Goal: Transaction & Acquisition: Subscribe to service/newsletter

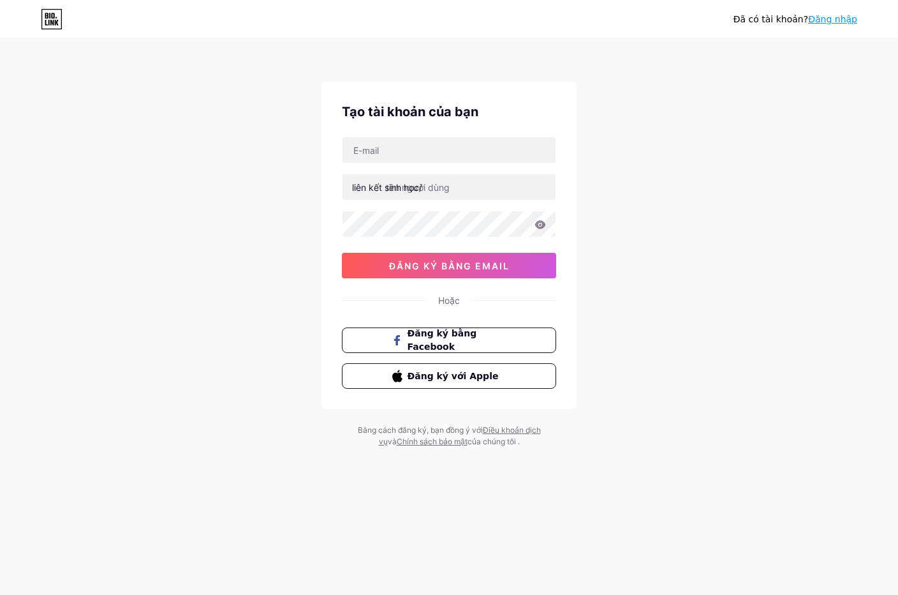
click at [406, 145] on input "text" at bounding box center [449, 150] width 213 height 26
click at [463, 158] on input "text" at bounding box center [449, 150] width 213 height 26
click at [473, 144] on input "text" at bounding box center [449, 150] width 213 height 26
type input "T"
type input "[EMAIL_ADDRESS][DOMAIN_NAME]"
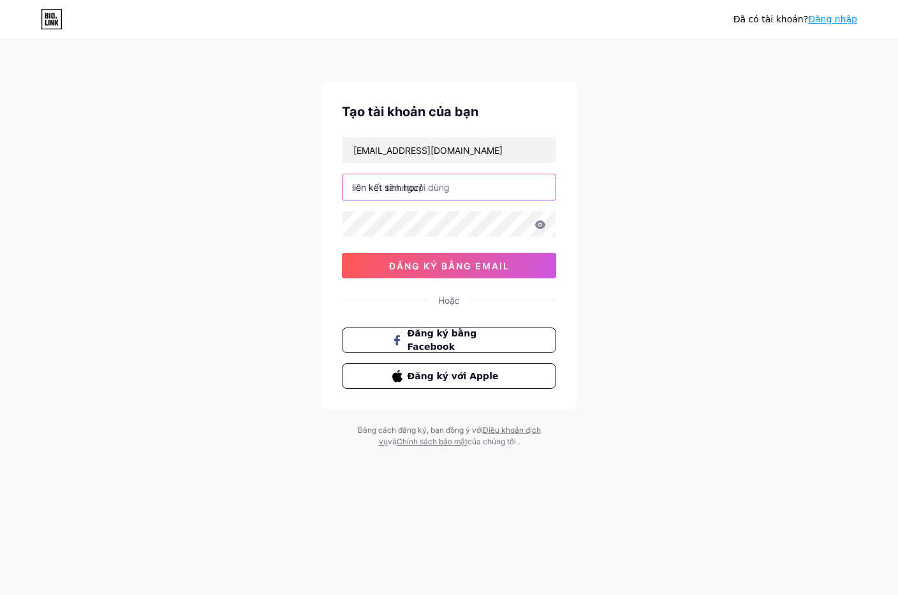
click at [470, 193] on input "text" at bounding box center [449, 187] width 213 height 26
type input "tientienmaster"
click at [540, 222] on icon at bounding box center [540, 224] width 11 height 8
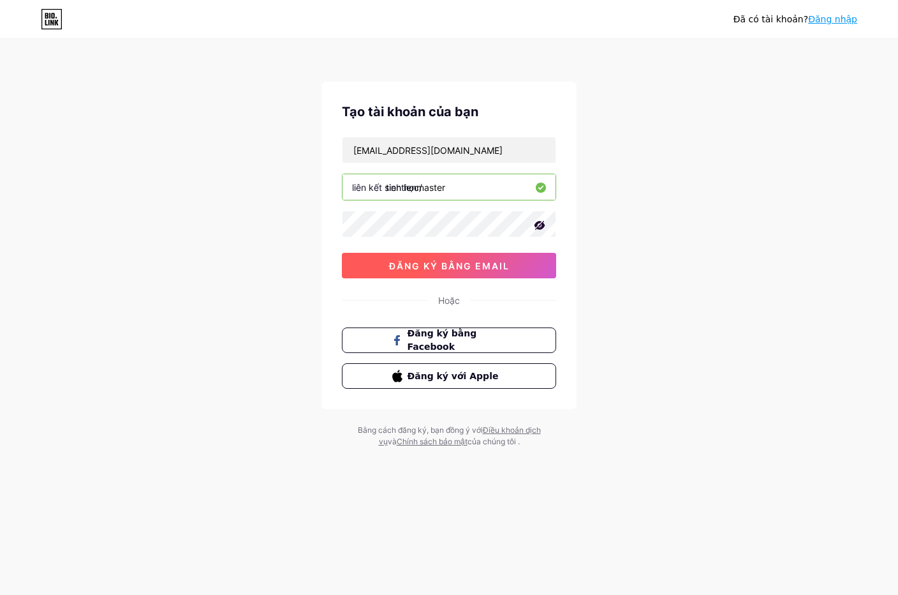
click at [443, 266] on font "đăng ký bằng email" at bounding box center [449, 265] width 121 height 11
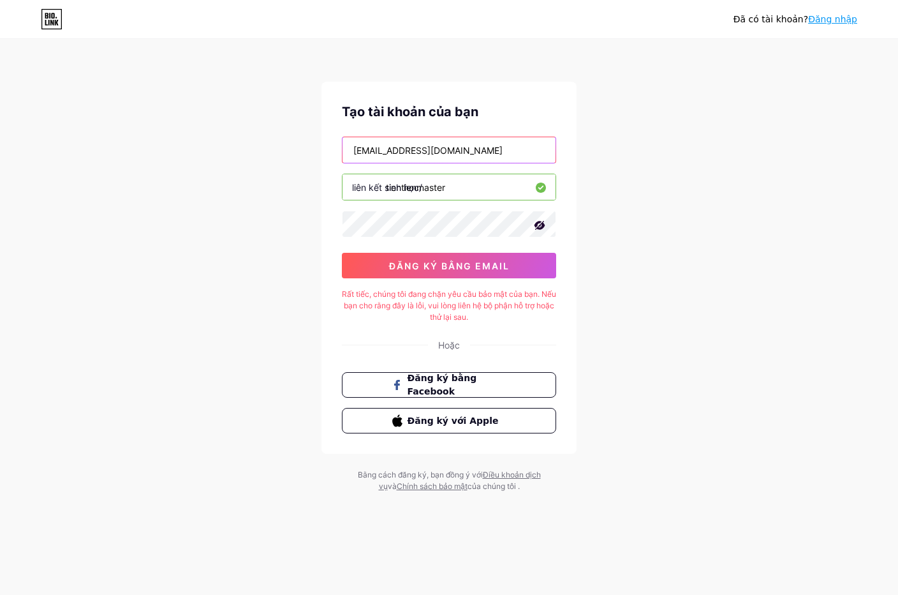
click at [357, 152] on input "themthuc9365@gmail.com" at bounding box center [449, 150] width 213 height 26
click at [354, 151] on input "themthuc9365@gmail.com" at bounding box center [449, 150] width 213 height 26
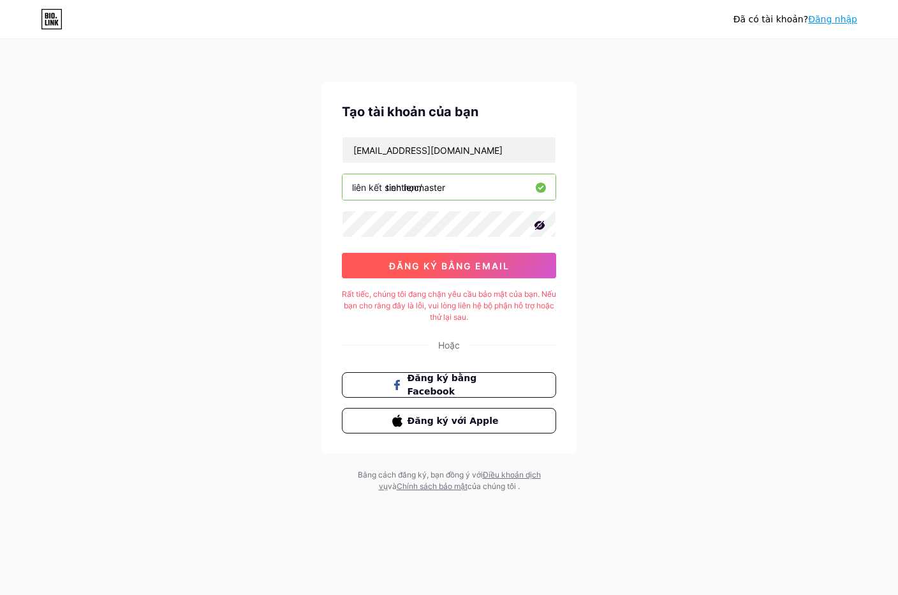
click at [439, 270] on font "đăng ký bằng email" at bounding box center [449, 265] width 121 height 11
click at [239, 233] on div "Đã có tài khoản? Đăng nhập Tạo tài khoản của bạn themthuc9365@gmail.com liên kế…" at bounding box center [449, 266] width 898 height 533
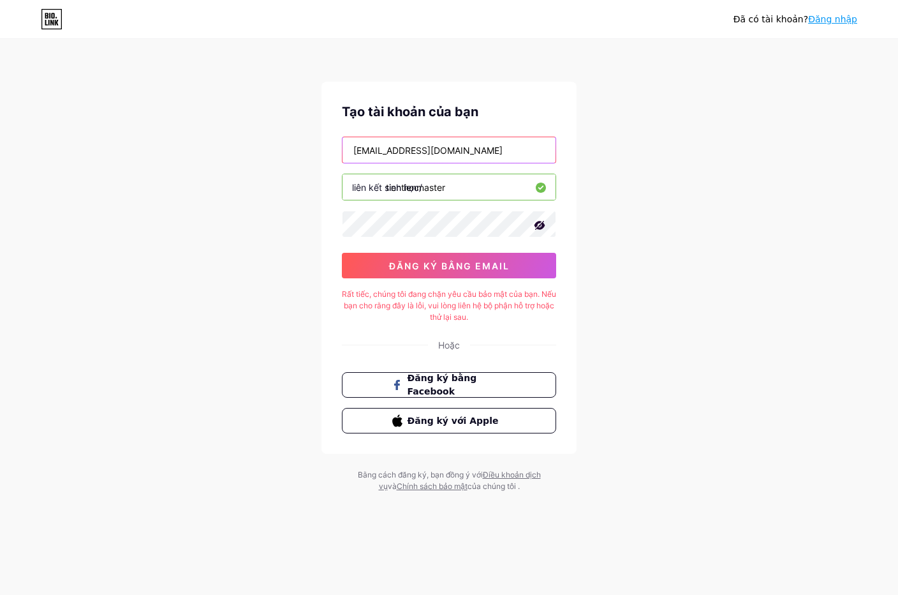
click at [501, 156] on input "themthuc9365@gmail.com" at bounding box center [449, 150] width 213 height 26
drag, startPoint x: 494, startPoint y: 145, endPoint x: 231, endPoint y: 142, distance: 262.9
click at [229, 142] on div "Đã có tài khoản? Đăng nhập Tạo tài khoản của bạn themthuc9365@gmail.com liên kế…" at bounding box center [449, 266] width 898 height 533
click at [641, 170] on div "Đã có tài khoản? Đăng nhập Tạo tài khoản của bạn themthuc9365@gmail.com liên kế…" at bounding box center [449, 266] width 898 height 533
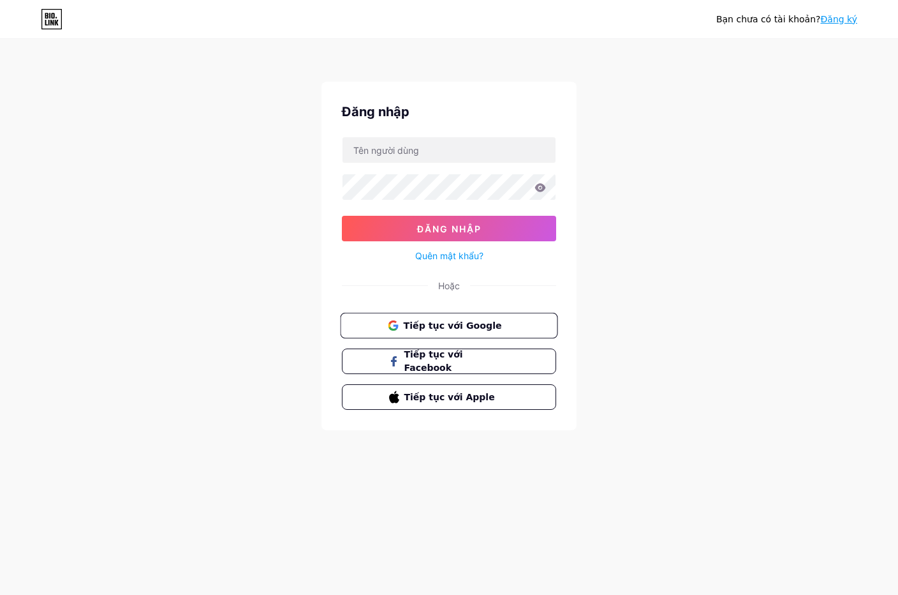
click at [471, 332] on span "Tiếp tục với Google" at bounding box center [456, 324] width 107 height 13
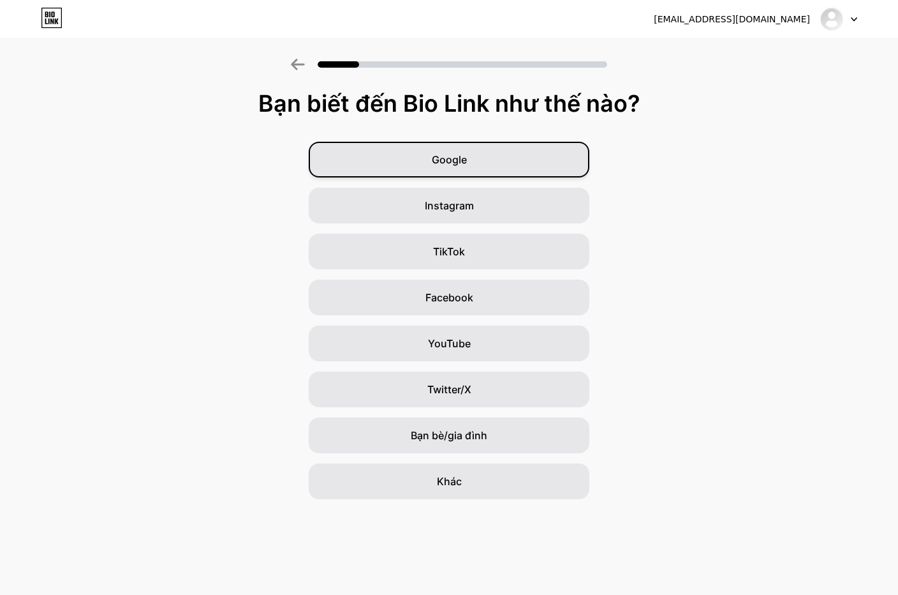
click at [475, 159] on div "Google" at bounding box center [449, 160] width 281 height 36
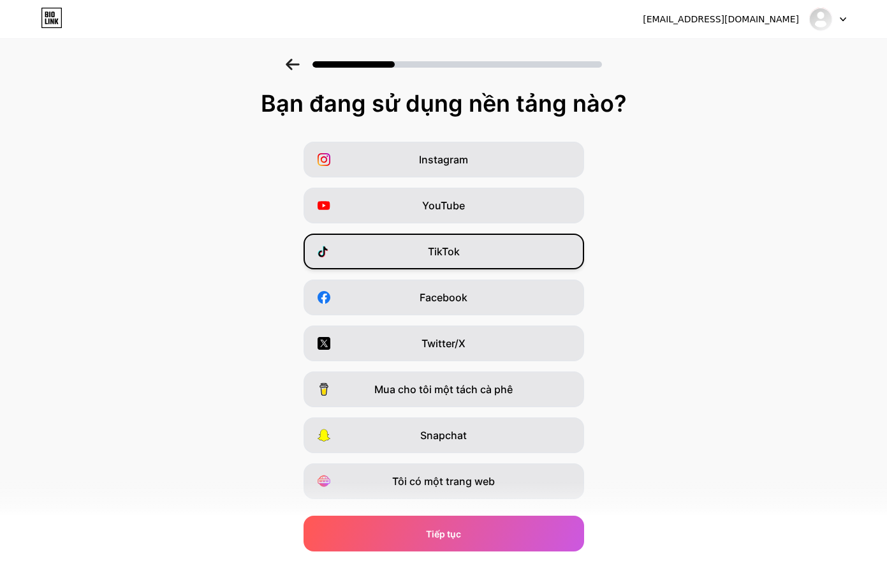
click at [457, 258] on span "TikTok" at bounding box center [444, 251] width 32 height 15
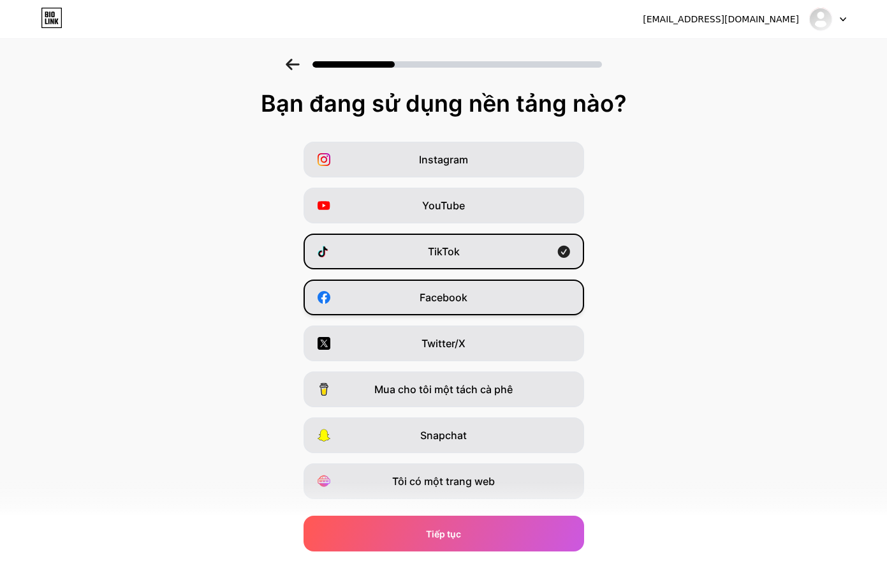
click at [466, 300] on font "Facebook" at bounding box center [444, 297] width 48 height 13
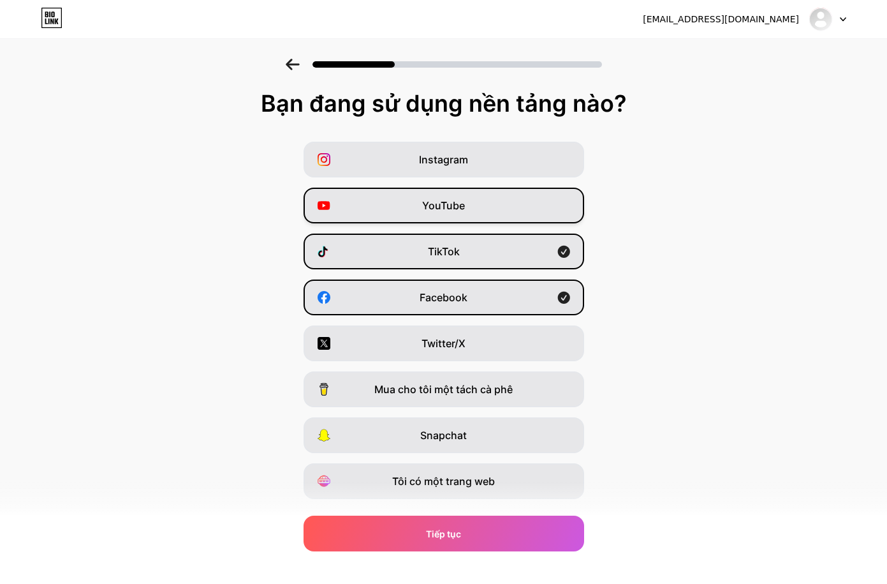
click at [459, 200] on font "YouTube" at bounding box center [443, 205] width 43 height 13
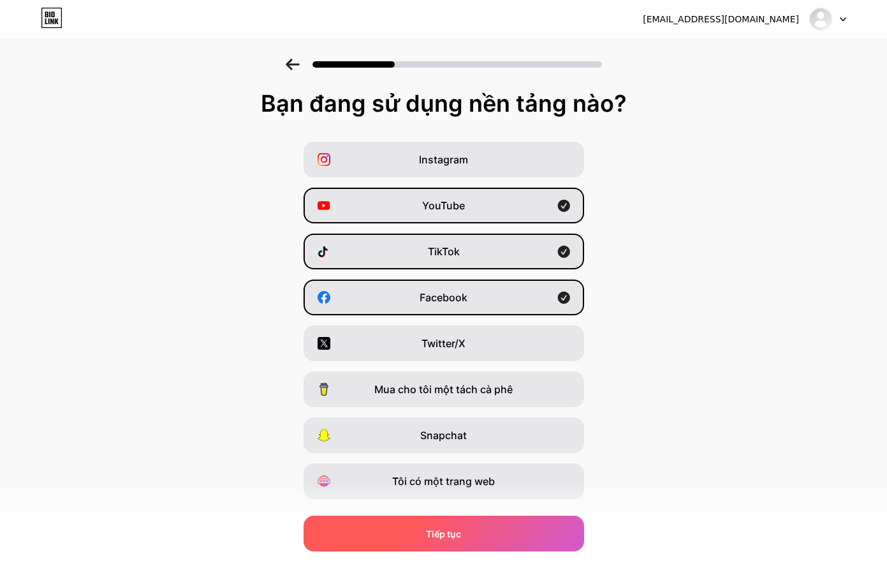
click at [503, 536] on div "Tiếp tục" at bounding box center [444, 533] width 281 height 36
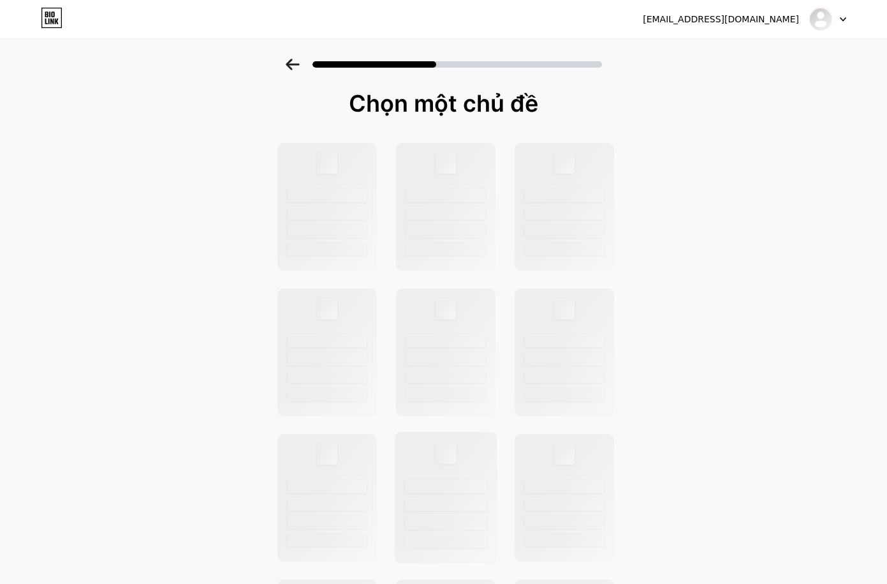
click at [438, 490] on div at bounding box center [446, 485] width 82 height 13
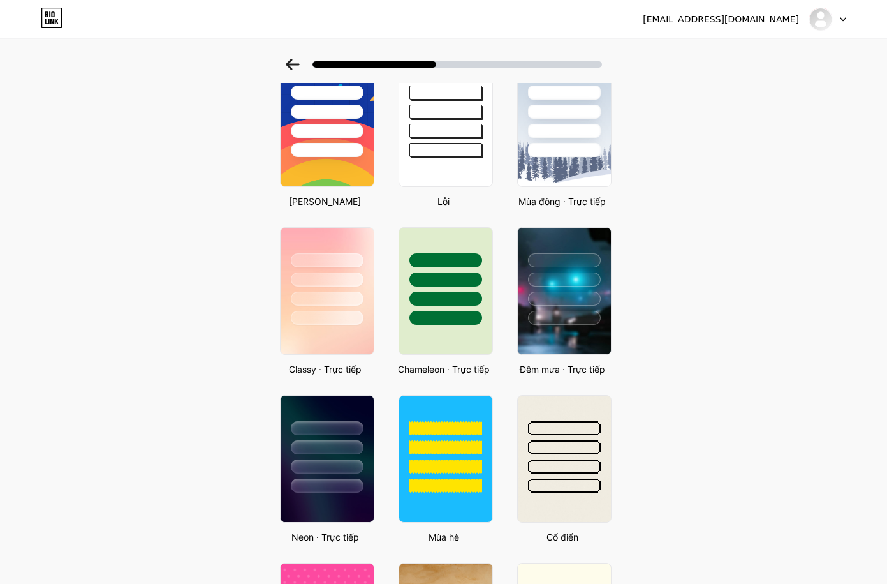
scroll to position [234, 0]
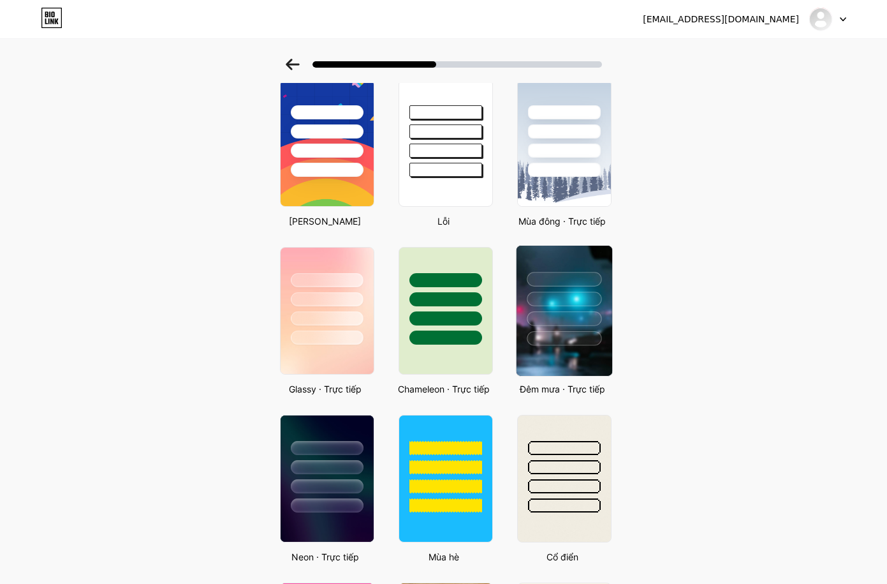
click at [571, 342] on div at bounding box center [564, 338] width 75 height 15
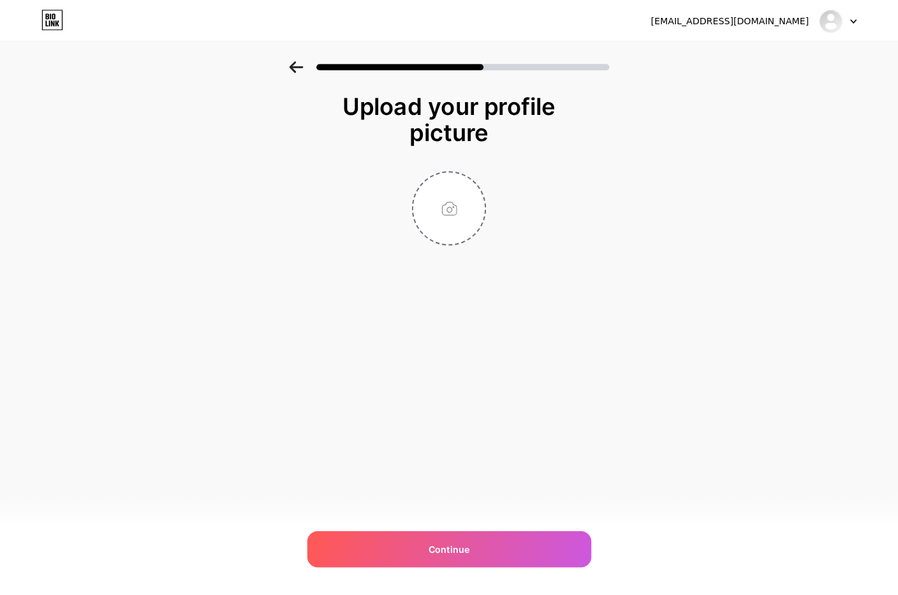
scroll to position [0, 0]
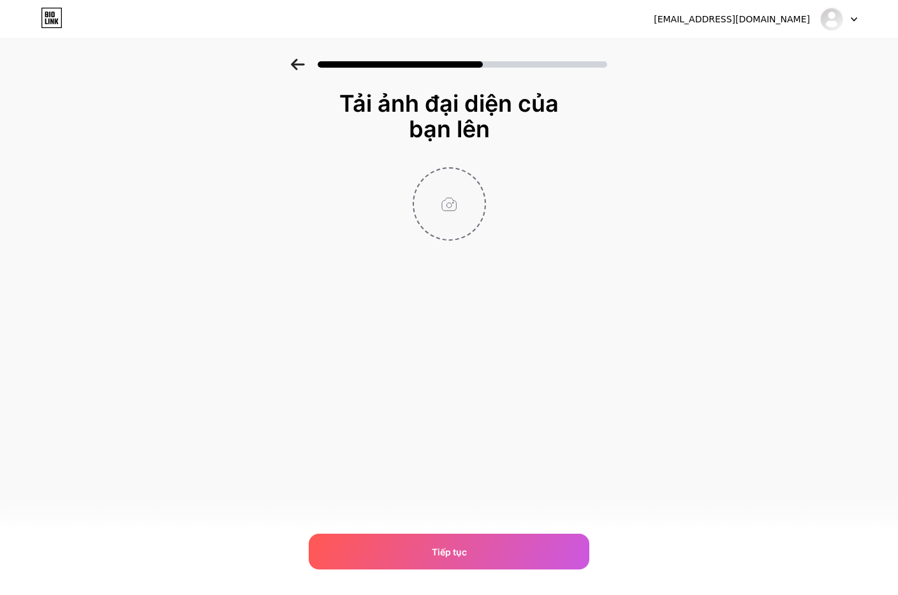
click at [448, 196] on input "file" at bounding box center [449, 203] width 71 height 71
type input "C:\fakepath\photo_2025-09-27_15-23-21.jpg"
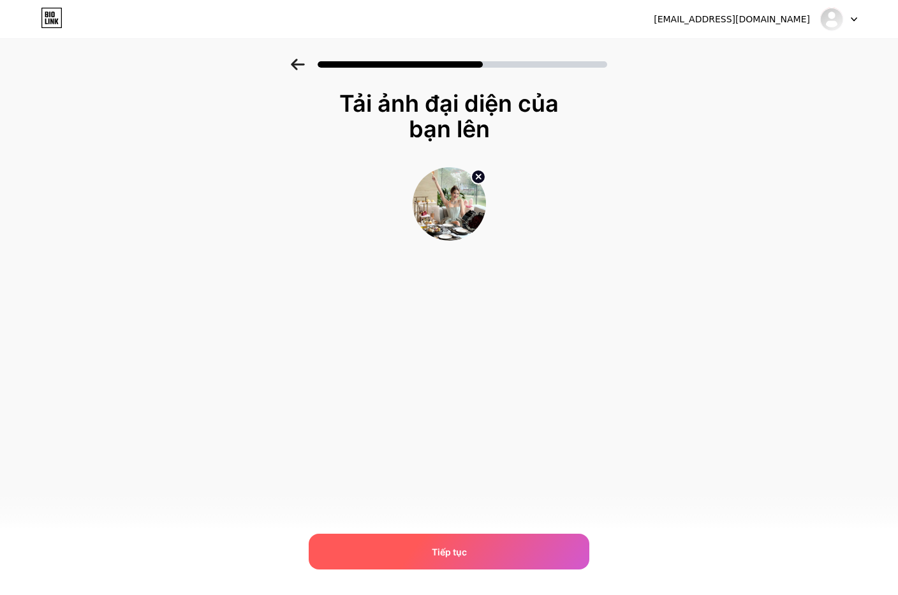
click at [438, 550] on font "Tiếp tục" at bounding box center [449, 551] width 35 height 11
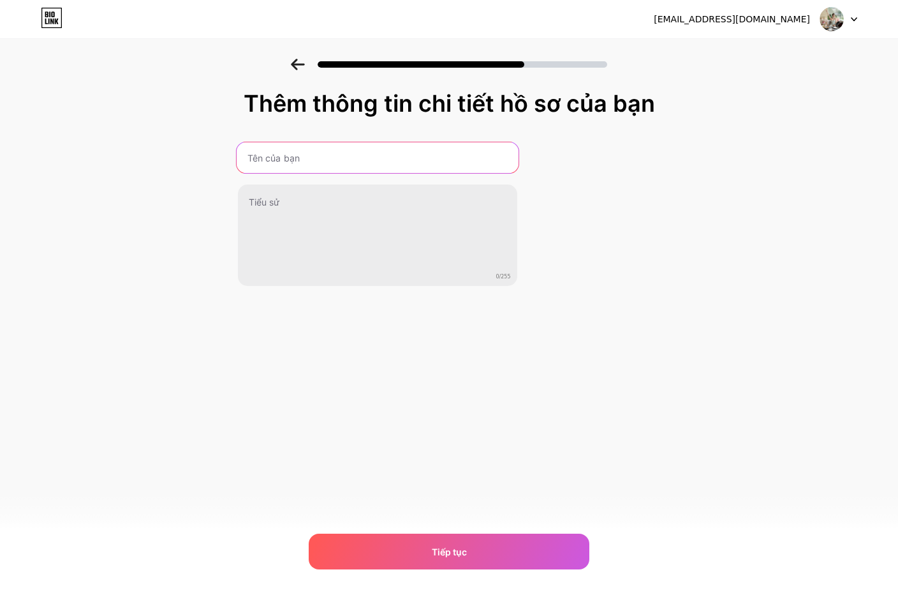
click at [349, 165] on input "text" at bounding box center [377, 157] width 282 height 31
type input "t"
type input "Tiên tiên master"
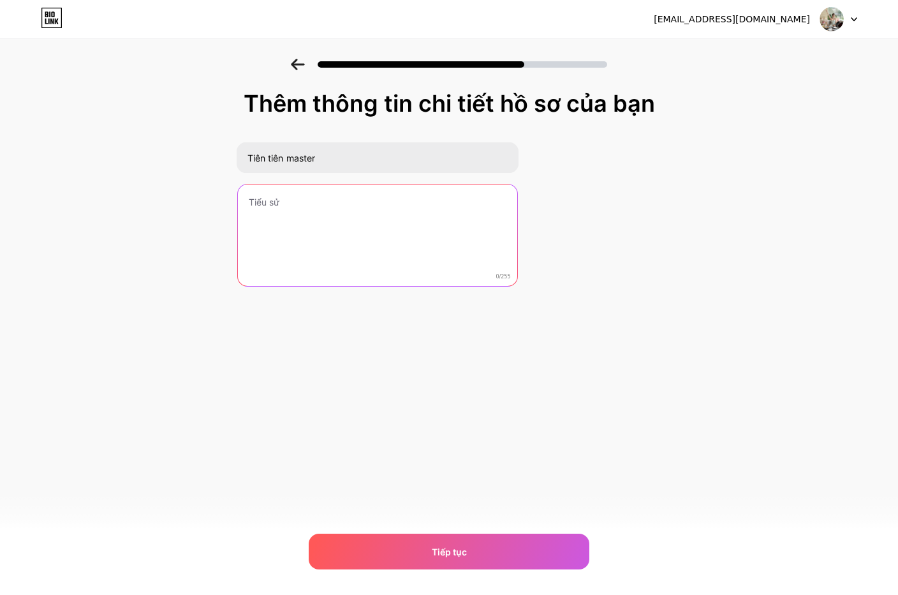
click at [307, 218] on textarea at bounding box center [377, 235] width 279 height 103
click at [294, 195] on textarea at bounding box center [377, 236] width 282 height 104
paste textarea "📌 Cập nhật công thức chơi baccarat thực chiến. 📌 Phân tích lịch sử cầu – kéo đú…"
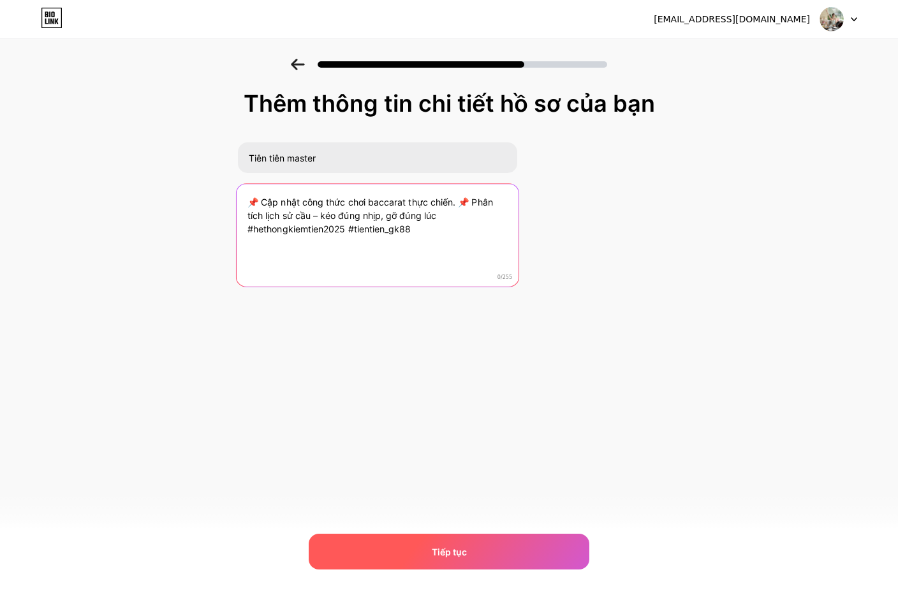
type textarea "📌 Cập nhật công thức chơi baccarat thực chiến. 📌 Phân tích lịch sử cầu – kéo đú…"
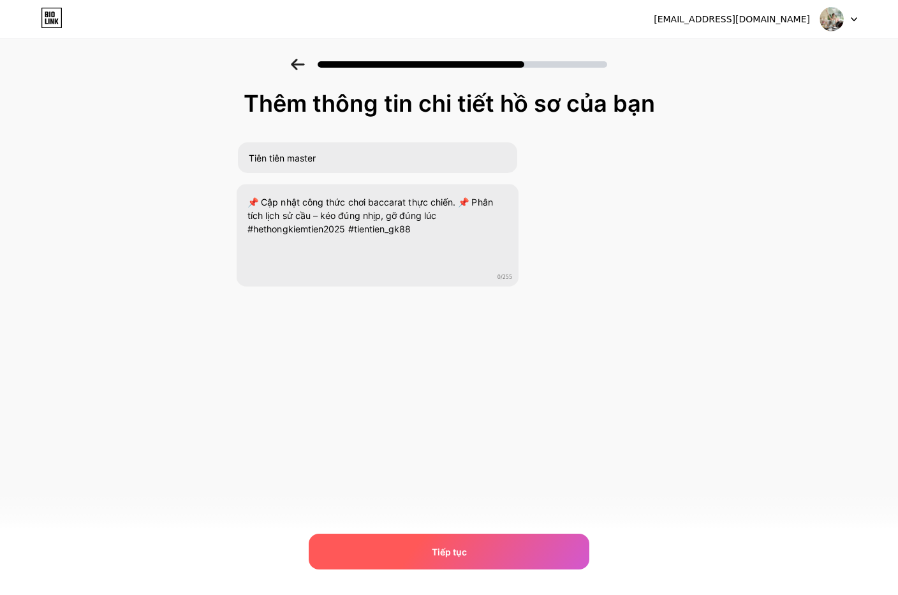
click at [519, 556] on div "Tiếp tục" at bounding box center [449, 551] width 281 height 36
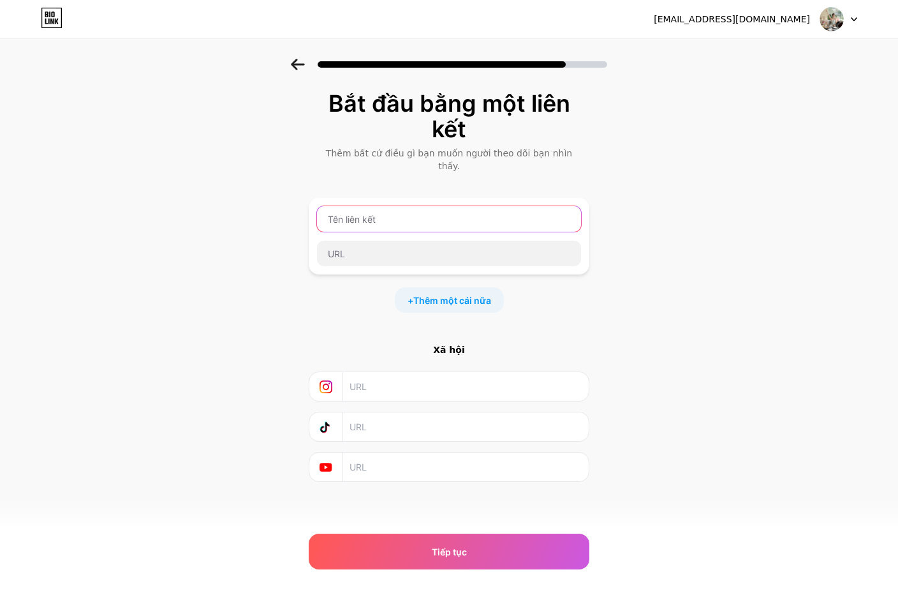
click at [444, 206] on input "text" at bounding box center [449, 219] width 264 height 26
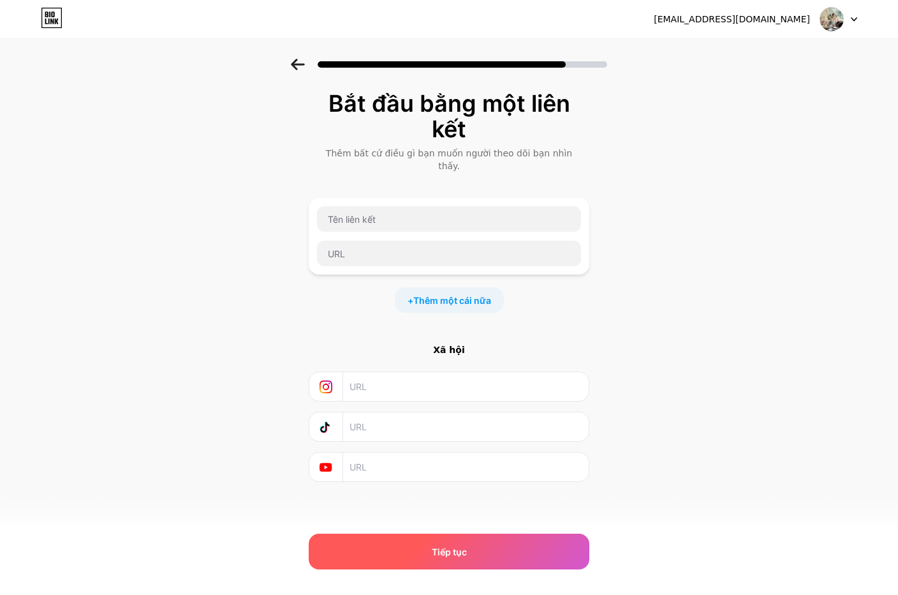
drag, startPoint x: 449, startPoint y: 550, endPoint x: 425, endPoint y: 549, distance: 23.6
click at [449, 551] on font "Tiếp tục" at bounding box center [449, 551] width 35 height 11
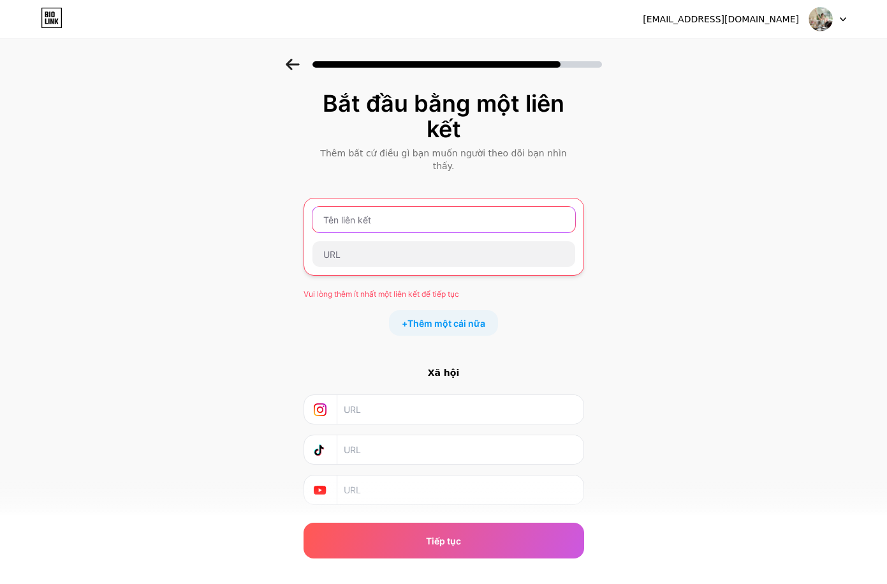
click at [367, 207] on input "text" at bounding box center [444, 220] width 263 height 26
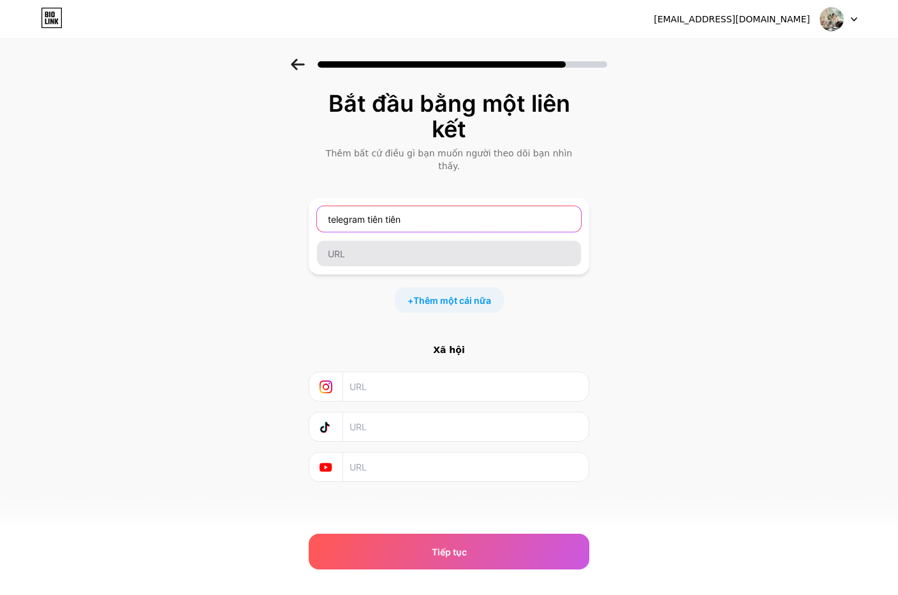
type input "telegram tiên tiên"
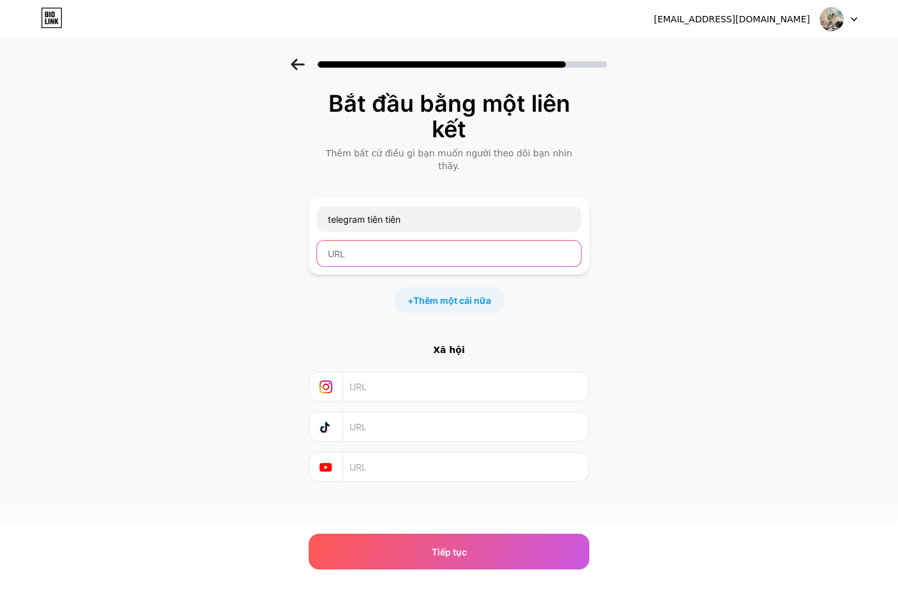
click at [364, 251] on input "text" at bounding box center [449, 253] width 264 height 26
click at [431, 240] on input "text" at bounding box center [449, 253] width 264 height 26
paste input "@TIENTIENMASTER_GK88"
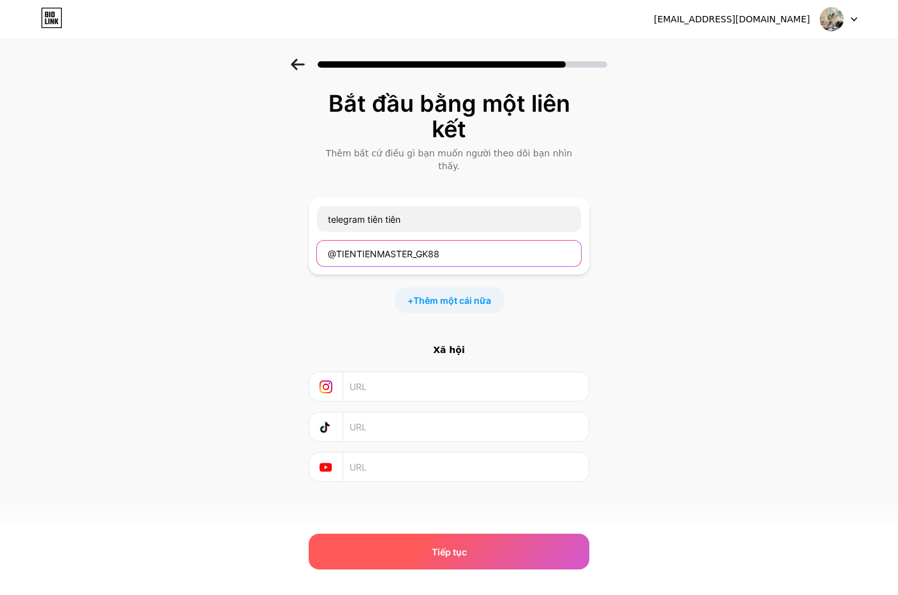
type input "@TIENTIENMASTER_GK88"
click at [481, 554] on div "Tiếp tục" at bounding box center [449, 551] width 281 height 36
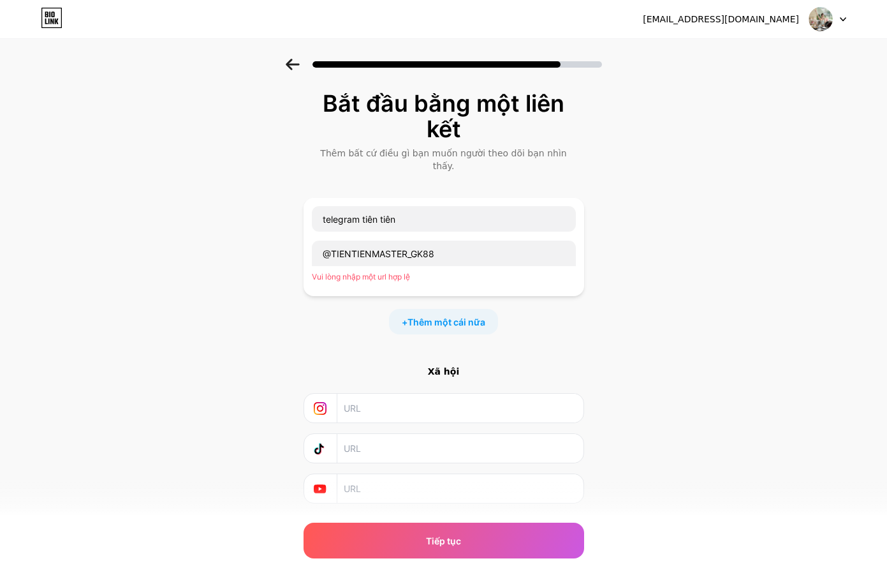
drag, startPoint x: 386, startPoint y: 269, endPoint x: 346, endPoint y: 240, distance: 49.2
click at [386, 270] on div "@TIENTIENMASTER_GK88 Vui lòng nhập một url hợp lệ" at bounding box center [443, 264] width 265 height 48
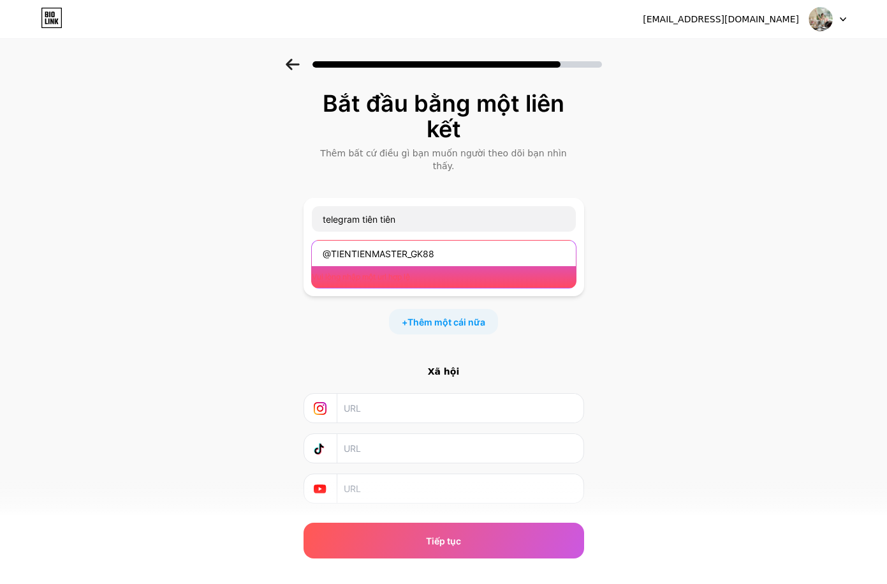
click at [334, 240] on input "@TIENTIENMASTER_GK88" at bounding box center [444, 253] width 264 height 26
drag, startPoint x: 461, startPoint y: 237, endPoint x: 315, endPoint y: 232, distance: 145.5
click at [315, 232] on div "telegram tiên tiên @TIENTIENMASTER_GK88 Vui lòng nhập một url hợp lệ" at bounding box center [444, 247] width 281 height 98
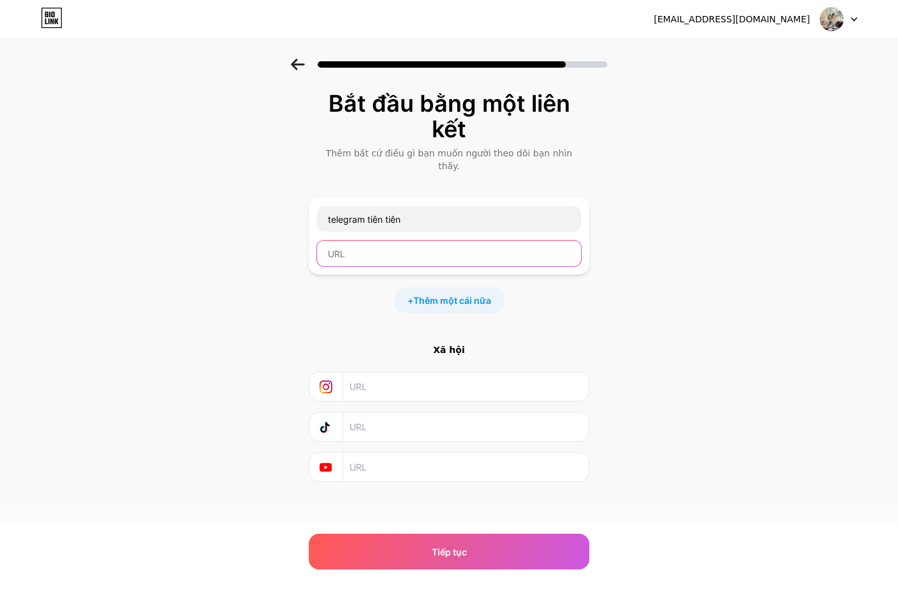
click at [383, 242] on input "text" at bounding box center [449, 253] width 264 height 26
paste input "https://t.me/TIENTIENMASTER_GK88"
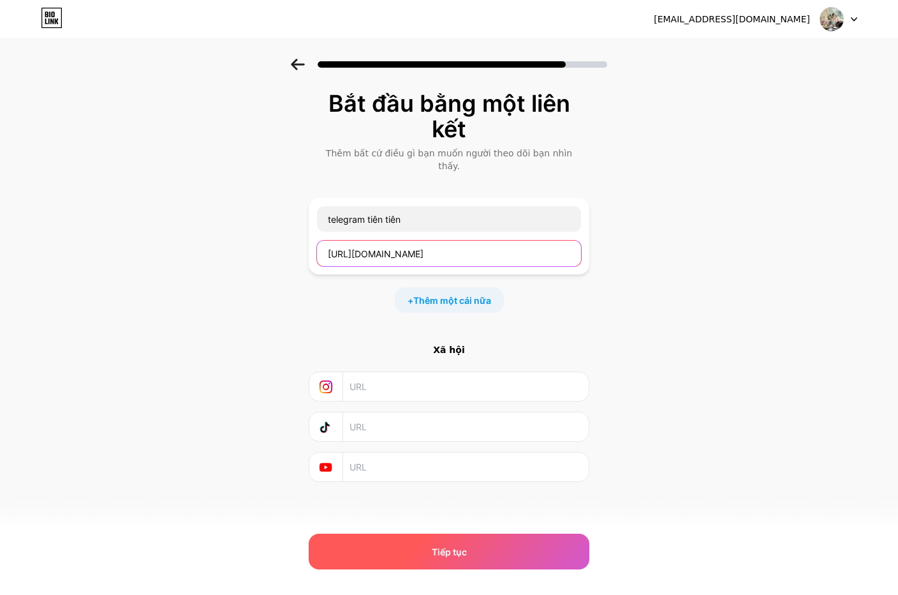
type input "https://t.me/TIENTIENMASTER_GK88"
click at [464, 541] on div "Tiếp tục" at bounding box center [449, 551] width 281 height 36
click at [433, 544] on div "Tiếp tục" at bounding box center [449, 551] width 281 height 36
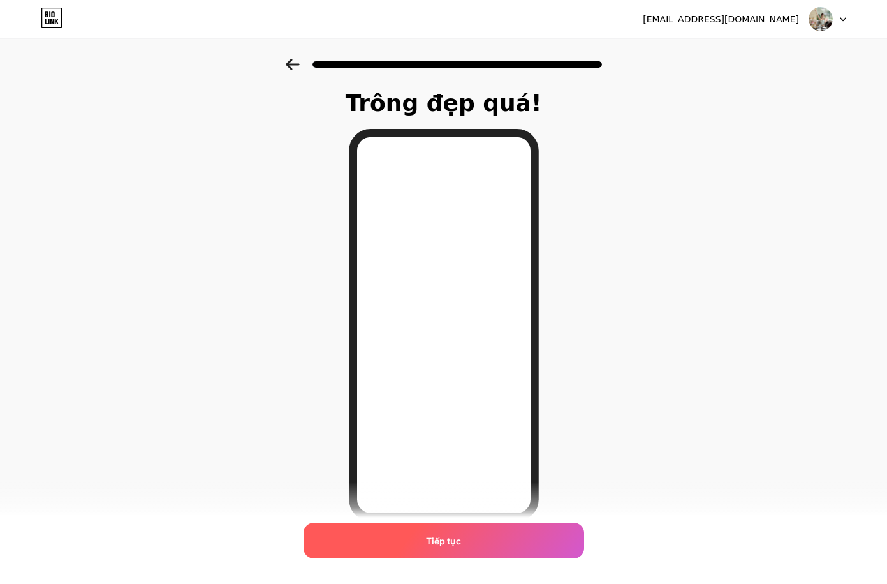
click at [473, 540] on div "Tiếp tục" at bounding box center [444, 540] width 281 height 36
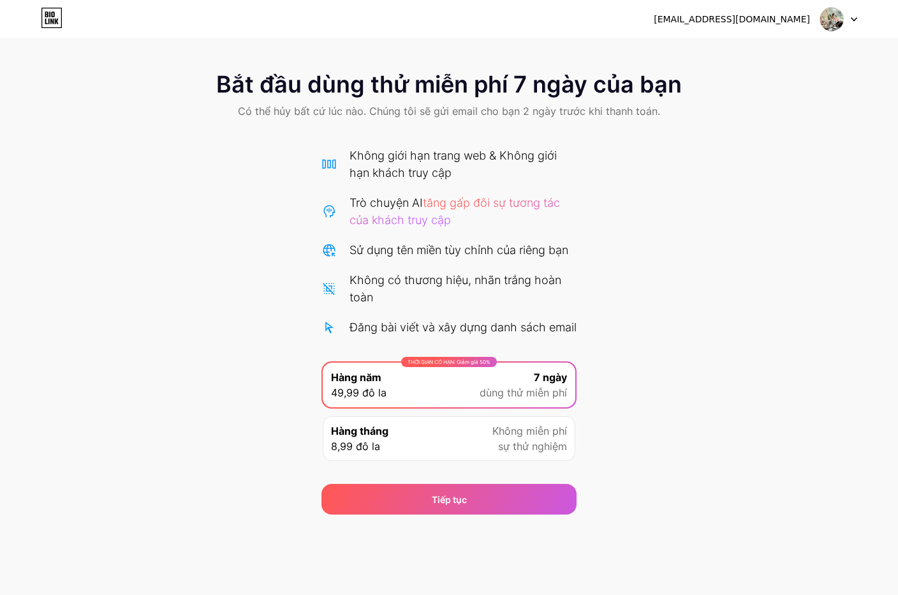
click at [682, 283] on div "Bắt đầu dùng thử miễn phí 7 ngày của bạn Có thể hủy bất cứ lúc nào. Chúng tôi s…" at bounding box center [449, 286] width 898 height 455
click at [51, 22] on icon at bounding box center [51, 21] width 3 height 6
click at [517, 461] on div "Hàng tháng 8,99 đô la Không miễn phí sự thử nghiệm" at bounding box center [449, 438] width 253 height 45
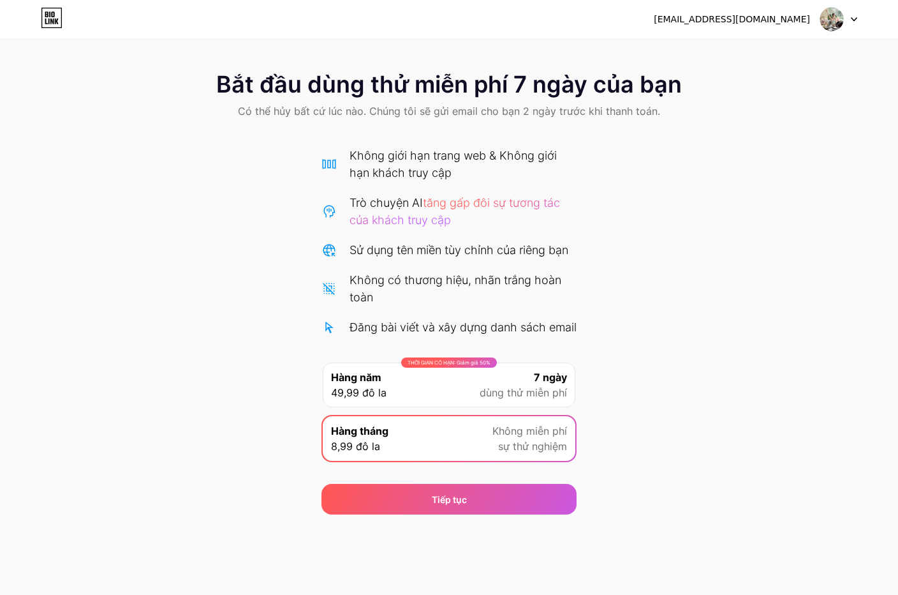
click at [645, 462] on div "Bắt đầu dùng thử miễn phí 7 ngày của bạn Có thể hủy bất cứ lúc nào. Chúng tôi s…" at bounding box center [449, 286] width 898 height 455
click at [605, 333] on div "Bắt đầu dùng thử miễn phí 7 ngày của bạn Có thể hủy bất cứ lúc nào. Chúng tôi s…" at bounding box center [449, 286] width 898 height 455
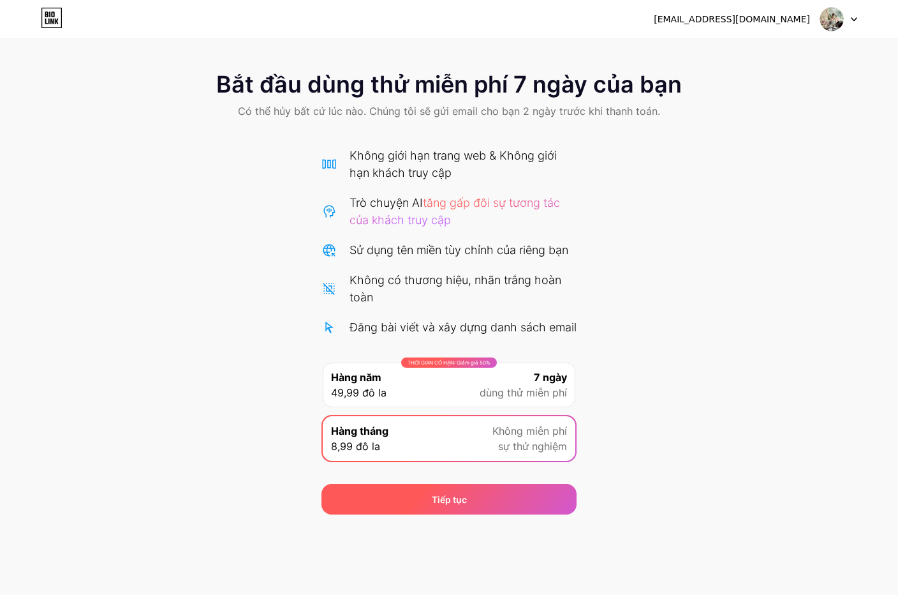
click at [510, 514] on div "Tiếp tục" at bounding box center [449, 499] width 255 height 31
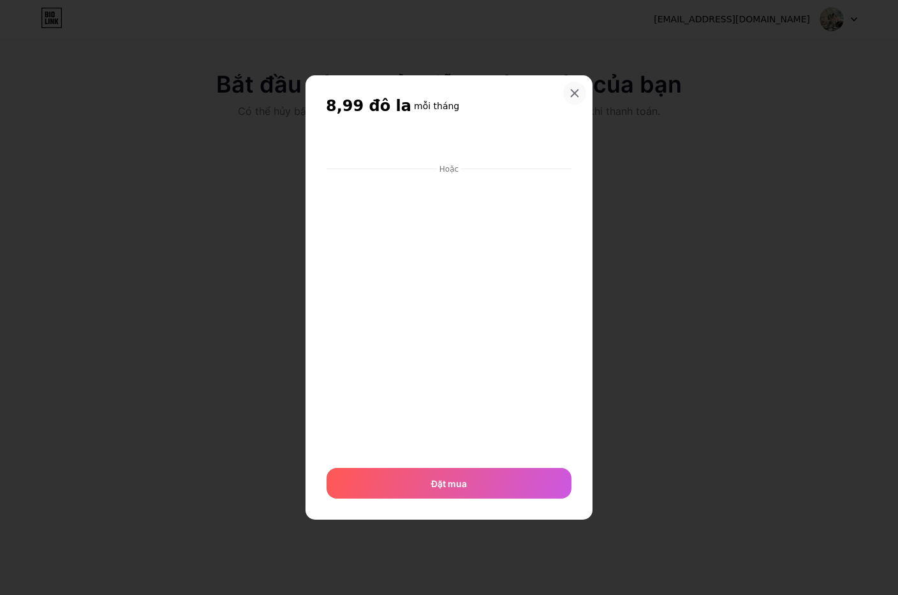
click at [575, 92] on icon at bounding box center [575, 92] width 7 height 7
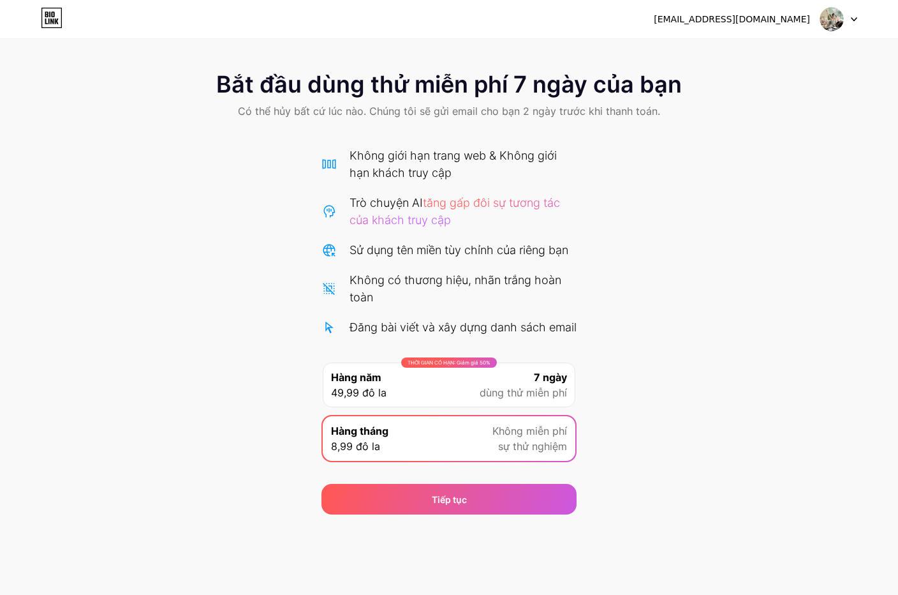
drag, startPoint x: 137, startPoint y: 71, endPoint x: 112, endPoint y: 48, distance: 33.4
click at [137, 64] on div "Bắt đầu dùng thử miễn phí 7 ngày của bạn Có thể hủy bất cứ lúc nào. Chúng tôi s…" at bounding box center [449, 96] width 898 height 75
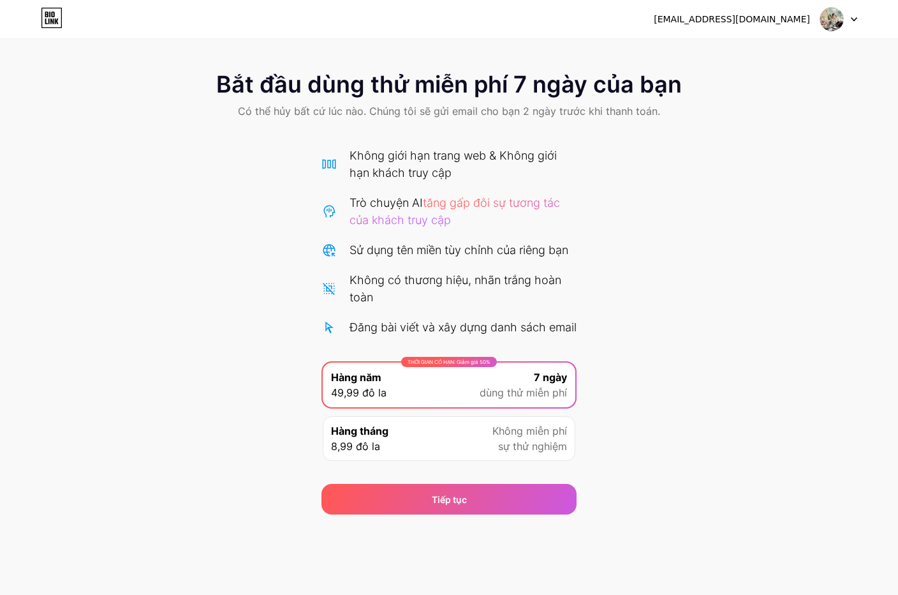
click at [825, 22] on img at bounding box center [832, 19] width 24 height 24
click at [52, 16] on icon at bounding box center [52, 14] width 3 height 6
drag, startPoint x: 353, startPoint y: 105, endPoint x: 378, endPoint y: 205, distance: 103.0
click at [357, 110] on font "Có thể hủy bất cứ lúc nào. Chúng tôi sẽ gửi email cho bạn 2 ngày trước khi than…" at bounding box center [449, 111] width 422 height 13
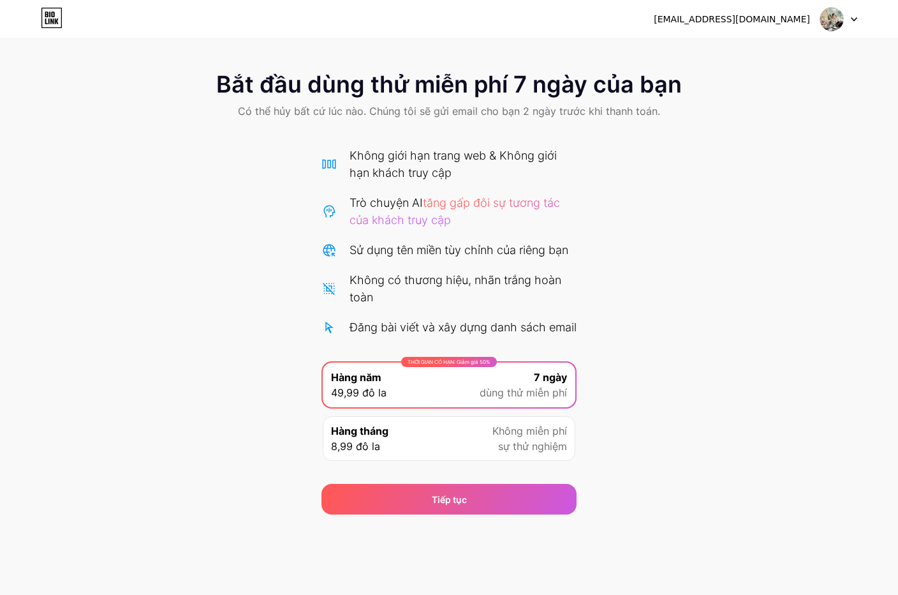
click at [558, 117] on span "Có thể hủy bất cứ lúc nào. Chúng tôi sẽ gửi email cho bạn 2 ngày trước khi than…" at bounding box center [449, 110] width 422 height 15
click at [570, 122] on div "Bắt đầu dùng thử miễn phí 7 ngày của bạn Có thể hủy bất cứ lúc nào. Chúng tôi s…" at bounding box center [449, 96] width 898 height 75
click at [426, 91] on font "Bắt đầu dùng thử miễn phí 7 ngày của bạn" at bounding box center [449, 84] width 466 height 28
drag, startPoint x: 426, startPoint y: 91, endPoint x: 302, endPoint y: 90, distance: 124.4
click at [421, 89] on font "Bắt đầu dùng thử miễn phí 7 ngày của bạn" at bounding box center [449, 84] width 466 height 28
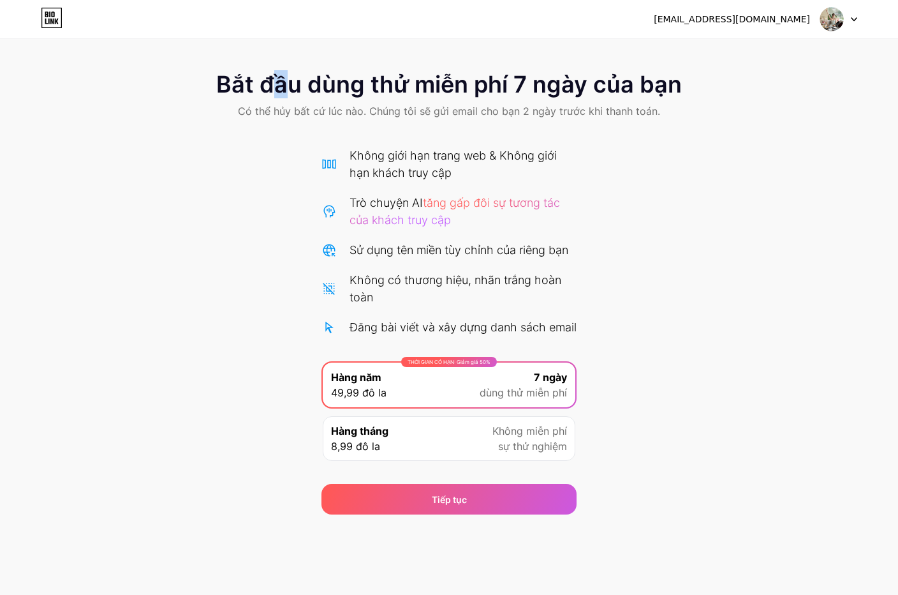
drag, startPoint x: 269, startPoint y: 95, endPoint x: 262, endPoint y: 94, distance: 7.0
click at [263, 95] on font "Bắt đầu dùng thử miễn phí 7 ngày của bạn" at bounding box center [449, 84] width 466 height 28
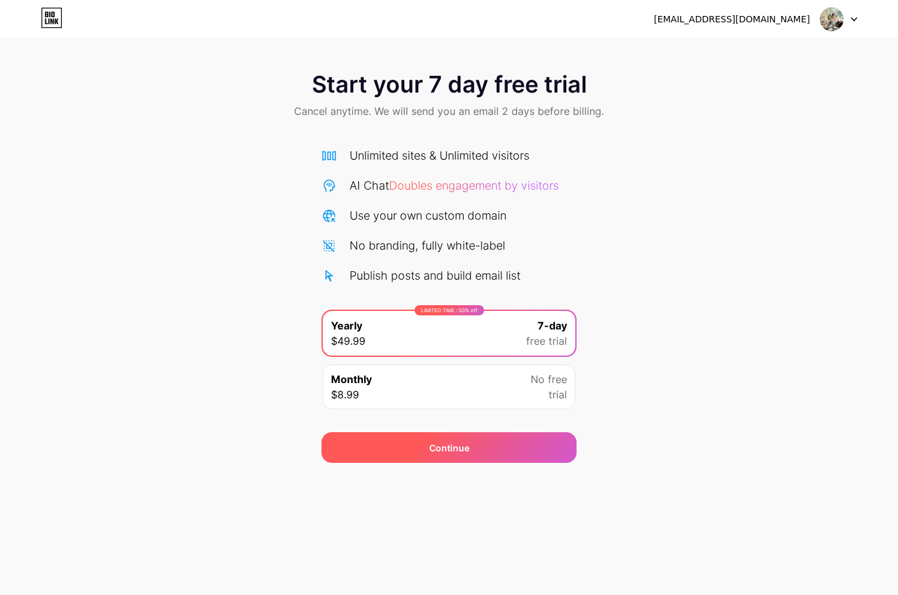
drag, startPoint x: 467, startPoint y: 447, endPoint x: 459, endPoint y: 443, distance: 8.6
click at [466, 448] on span "Continue" at bounding box center [449, 447] width 40 height 13
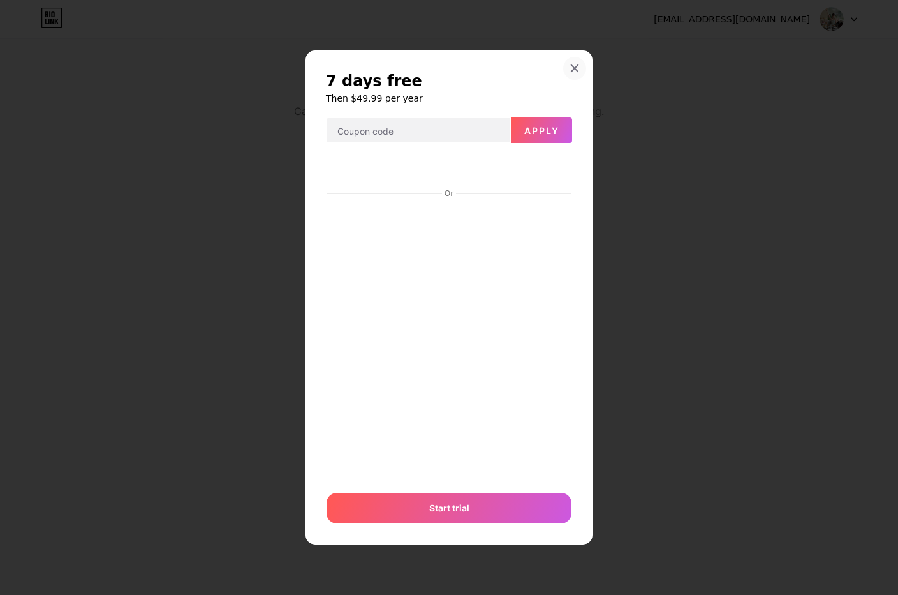
click at [577, 68] on icon at bounding box center [575, 68] width 10 height 10
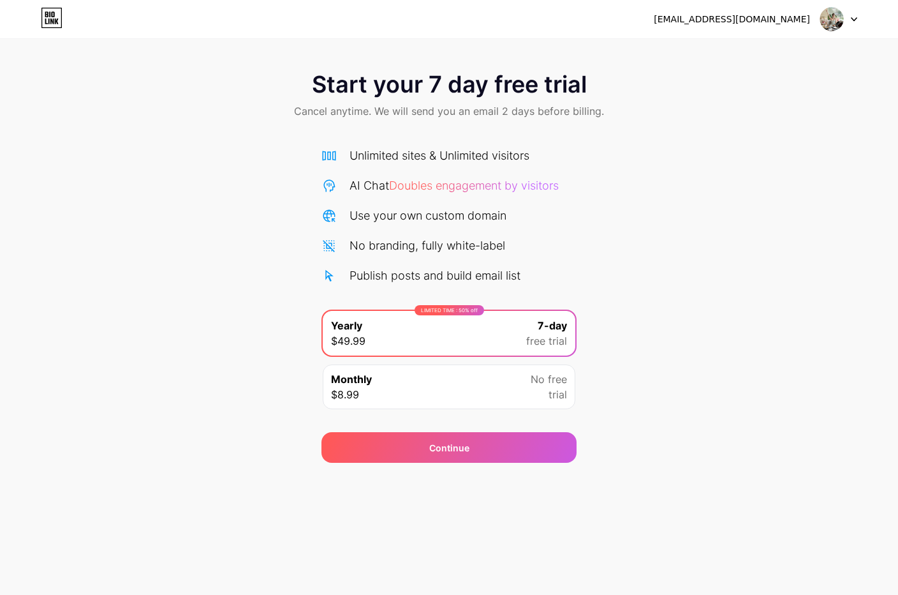
click at [837, 22] on img at bounding box center [832, 19] width 24 height 24
click at [802, 49] on li "Logout" at bounding box center [778, 52] width 158 height 34
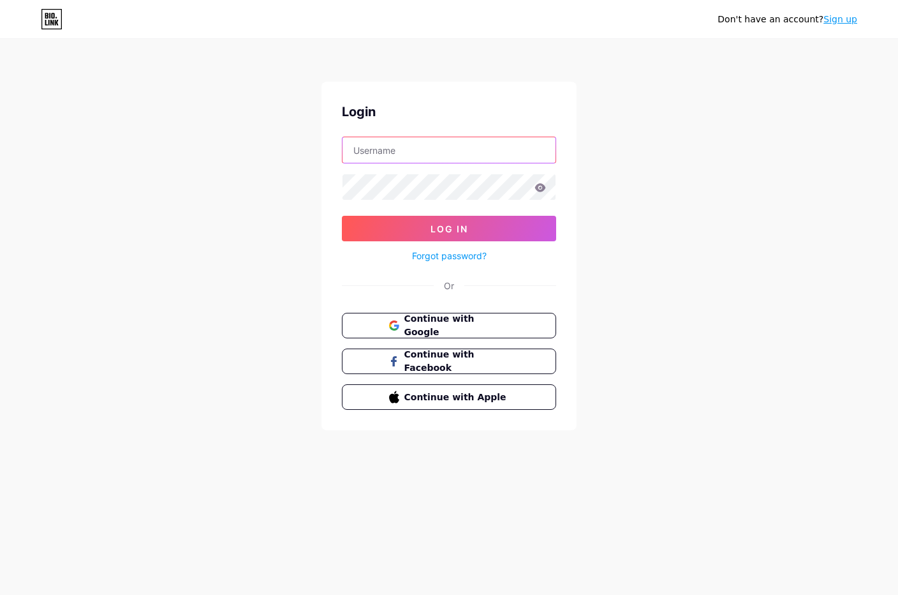
click at [422, 158] on input "text" at bounding box center [449, 150] width 213 height 26
click at [465, 323] on span "Continue with Google" at bounding box center [456, 325] width 107 height 27
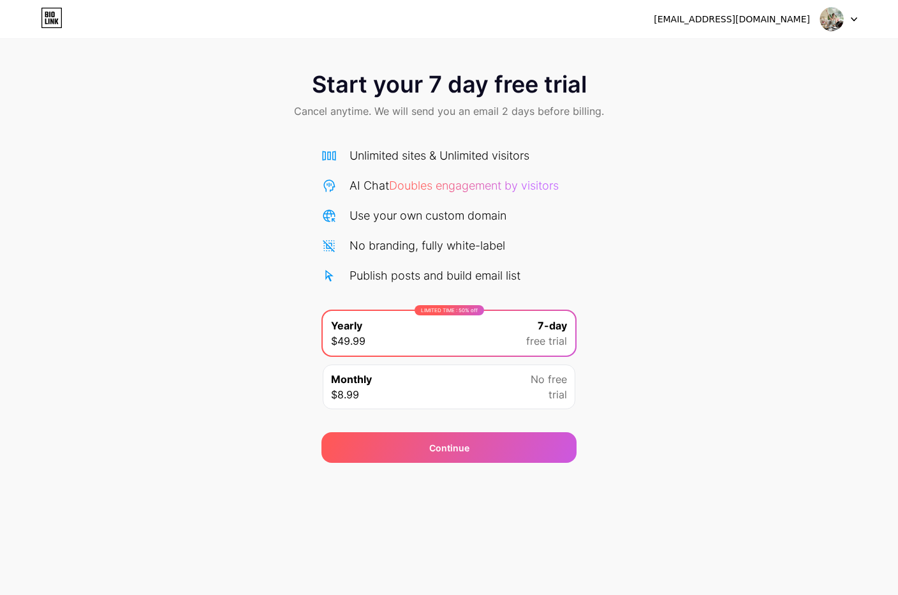
click at [653, 178] on div "Start your 7 day free trial Cancel anytime. We will send you an email 2 days be…" at bounding box center [449, 261] width 898 height 404
